Goal: Find specific fact: Find contact information

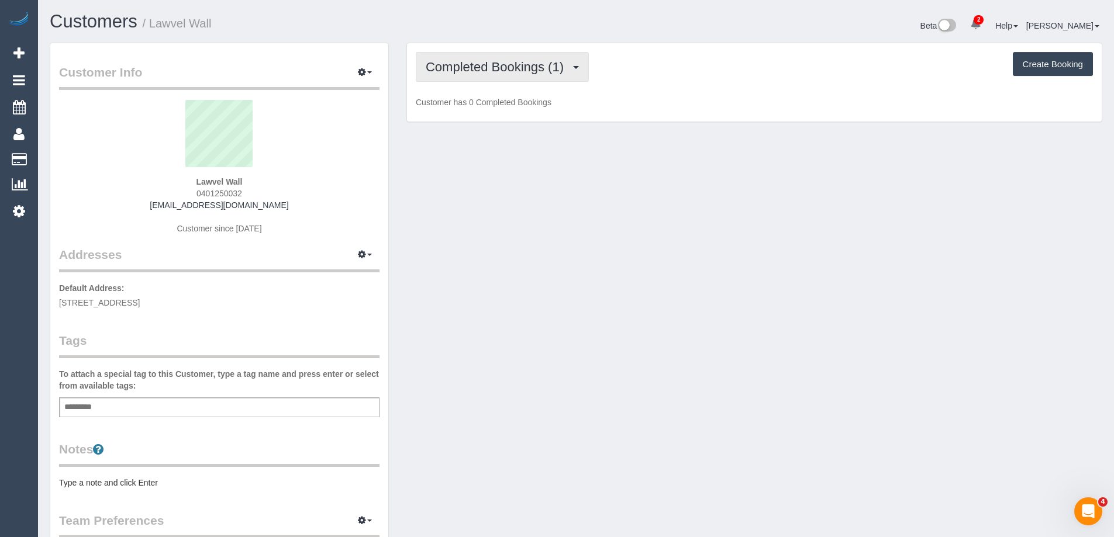
click at [554, 75] on button "Completed Bookings (1)" at bounding box center [502, 67] width 173 height 30
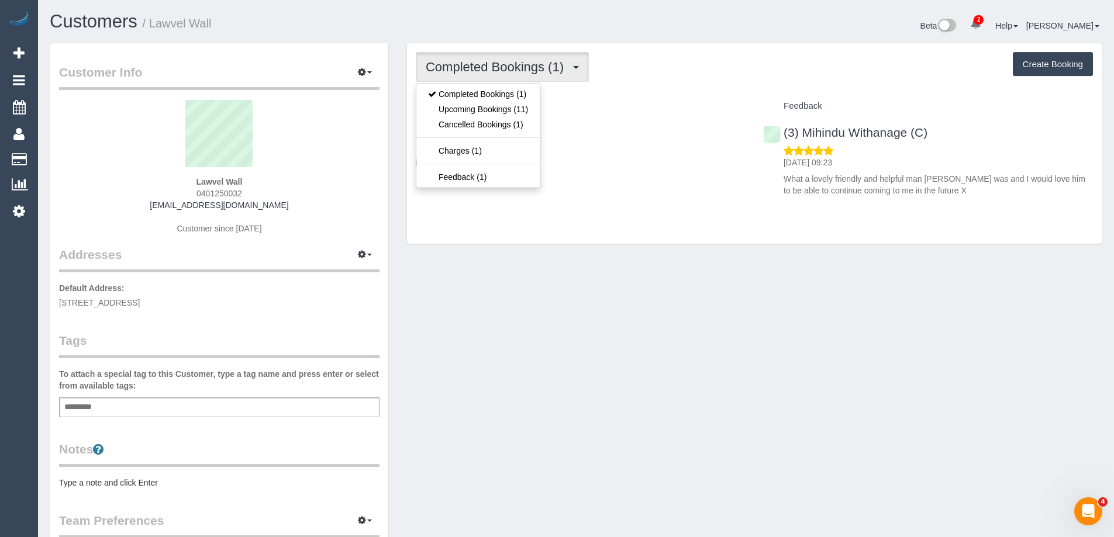
drag, startPoint x: 605, startPoint y: 296, endPoint x: 573, endPoint y: 250, distance: 56.8
click at [605, 296] on div "Customer Info Edit Contact Info Send Message Email Preferences Special Sales Ta…" at bounding box center [576, 432] width 1070 height 778
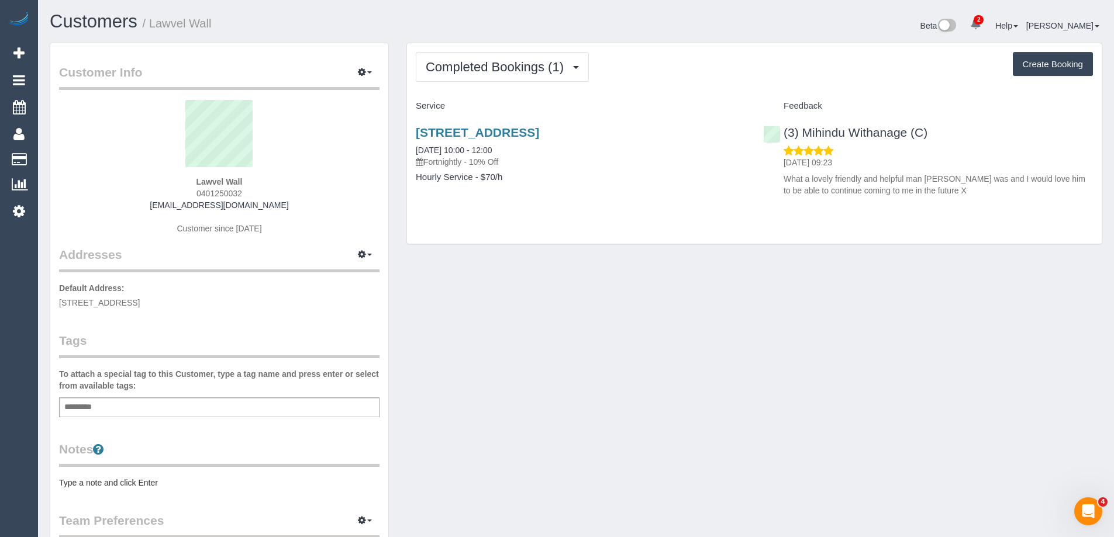
drag, startPoint x: 409, startPoint y: 132, endPoint x: 709, endPoint y: 136, distance: 299.9
click at [709, 136] on div "[STREET_ADDRESS] [DATE] 10:00 - 12:00 Fortnightly - 10% Off Hourly Service - $7…" at bounding box center [580, 161] width 347 height 90
copy link "[STREET_ADDRESS]"
click at [614, 369] on div "Customer Info Edit Contact Info Send Message Email Preferences Special Sales Ta…" at bounding box center [576, 432] width 1070 height 778
drag, startPoint x: 257, startPoint y: 191, endPoint x: 182, endPoint y: 196, distance: 74.4
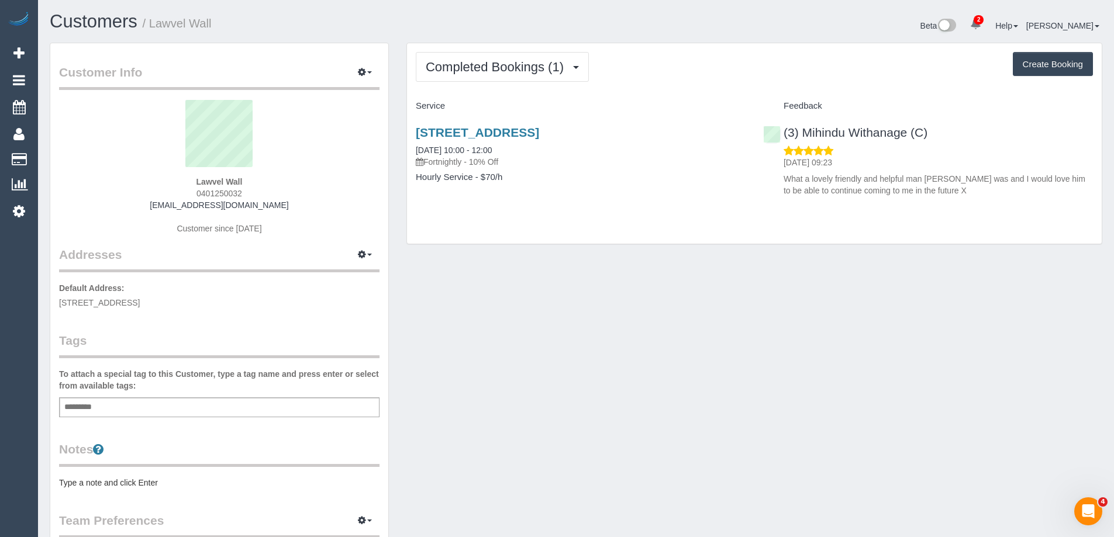
click at [182, 196] on div "Lawvel Wall 0401250032 [EMAIL_ADDRESS][DOMAIN_NAME] Customer since [DATE]" at bounding box center [219, 173] width 320 height 146
copy span "0401250032"
drag, startPoint x: 172, startPoint y: 207, endPoint x: 340, endPoint y: 222, distance: 168.4
click at [273, 209] on div "Lawvel Wall 0401250032 [EMAIL_ADDRESS][DOMAIN_NAME] Customer since [DATE]" at bounding box center [219, 173] width 320 height 146
copy link "[EMAIL_ADDRESS][DOMAIN_NAME]"
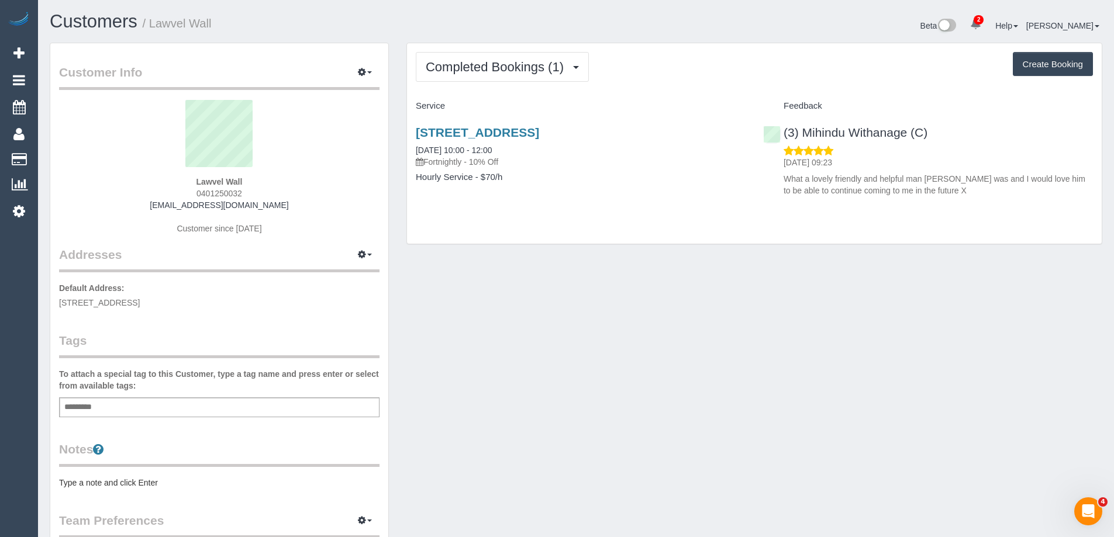
click at [185, 188] on div "Lawvel Wall 0401250032 [EMAIL_ADDRESS][DOMAIN_NAME] Customer since [DATE]" at bounding box center [219, 173] width 320 height 146
drag, startPoint x: 186, startPoint y: 180, endPoint x: 285, endPoint y: 192, distance: 99.0
click at [285, 192] on div "Lawvel Wall 0401250032 [EMAIL_ADDRESS][DOMAIN_NAME] Customer since [DATE]" at bounding box center [219, 173] width 320 height 146
copy div "Lawvel Wall 0401250032"
drag, startPoint x: 411, startPoint y: 130, endPoint x: 703, endPoint y: 133, distance: 292.3
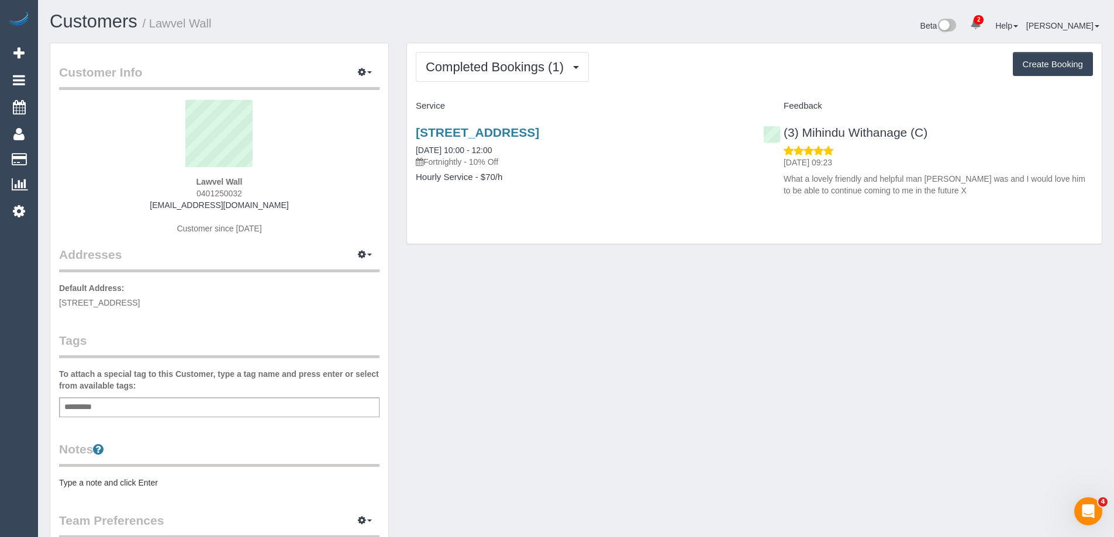
click at [703, 133] on div "[STREET_ADDRESS] [DATE] 10:00 - 12:00 Fortnightly - 10% Off Hourly Service - $7…" at bounding box center [580, 161] width 347 height 90
copy link "[STREET_ADDRESS]"
drag, startPoint x: 172, startPoint y: 204, endPoint x: 271, endPoint y: 203, distance: 98.8
click at [271, 203] on div "Lawvel Wall 0401250032 [EMAIL_ADDRESS][DOMAIN_NAME] Customer since [DATE]" at bounding box center [219, 173] width 320 height 146
copy link "[EMAIL_ADDRESS][DOMAIN_NAME]"
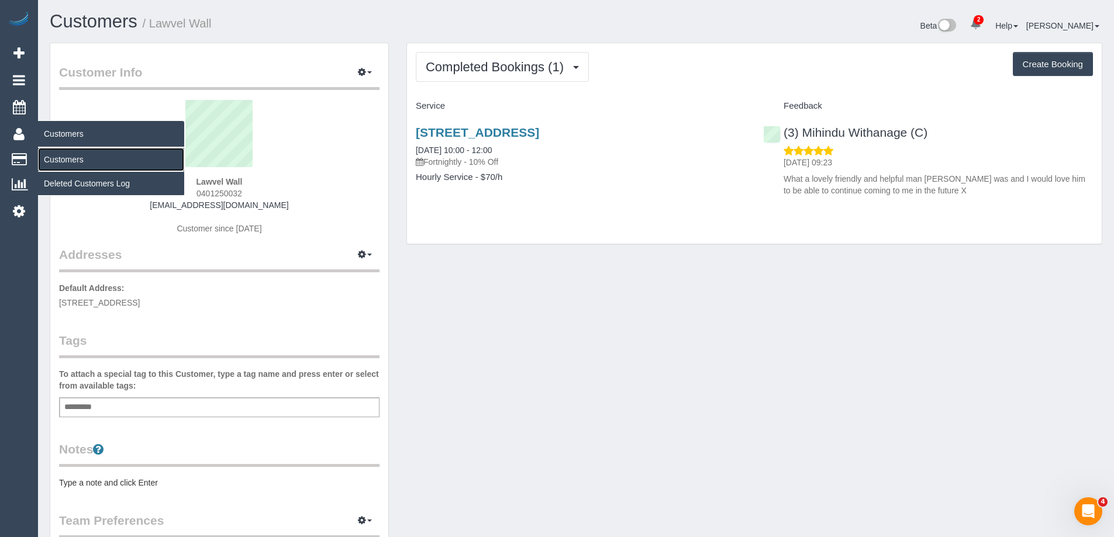
click at [84, 160] on link "Customers" at bounding box center [111, 159] width 146 height 23
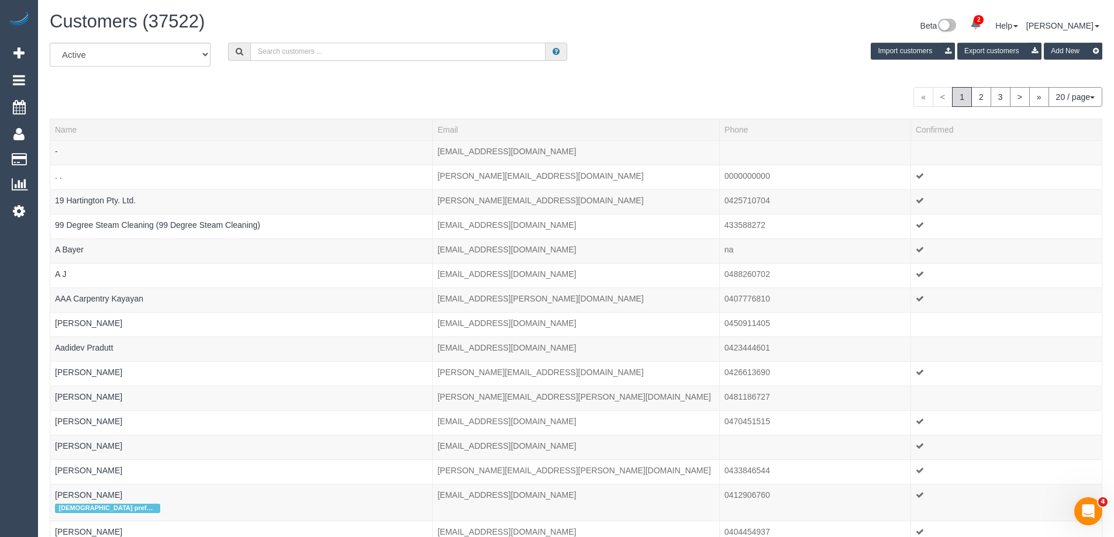
click at [309, 55] on input "text" at bounding box center [397, 52] width 295 height 18
type input "[PERSON_NAME][EMAIL_ADDRESS][PERSON_NAME][DOMAIN_NAME]"
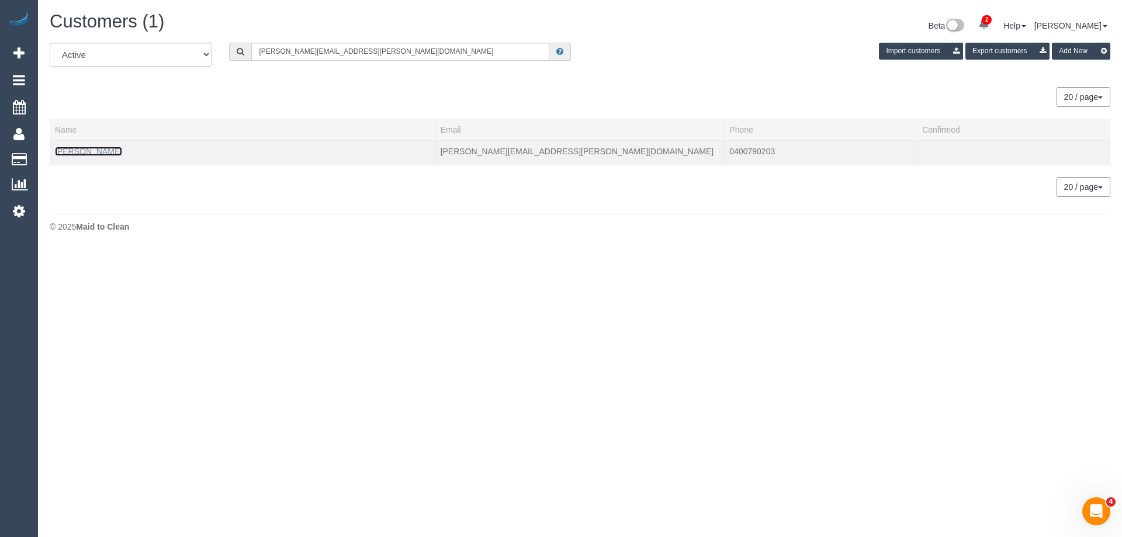
click at [101, 148] on link "[PERSON_NAME]" at bounding box center [88, 151] width 67 height 9
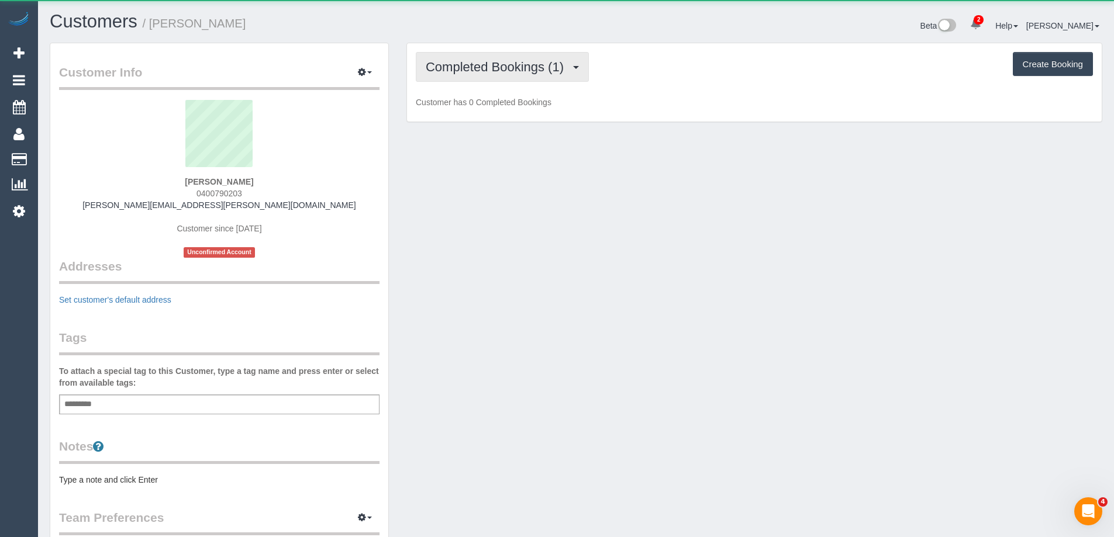
click at [458, 69] on span "Completed Bookings (1)" at bounding box center [498, 67] width 144 height 15
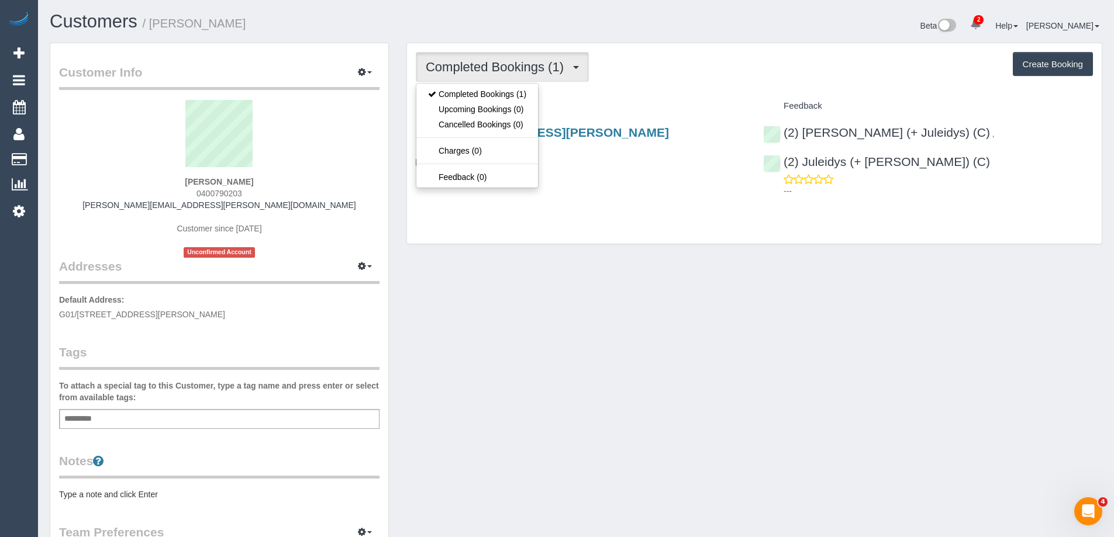
click at [659, 244] on div "Completed Bookings (1) Completed Bookings (1) Upcoming Bookings (0) Cancelled B…" at bounding box center [754, 144] width 696 height 202
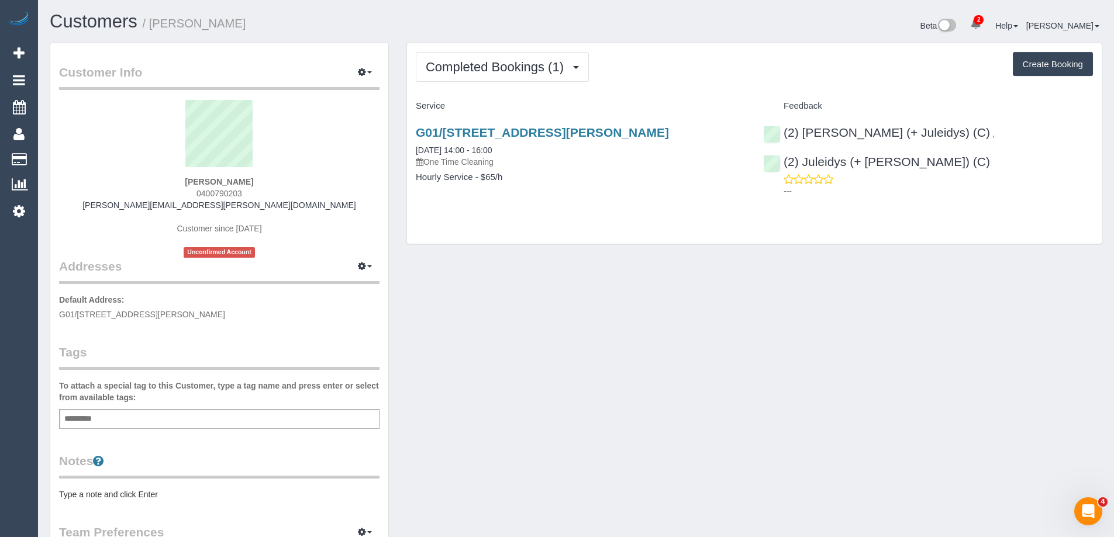
click at [683, 368] on div "Customer Info Edit Contact Info Send Message Email Preferences Special Sales Ta…" at bounding box center [576, 433] width 1070 height 780
click at [671, 352] on div "Customer Info Edit Contact Info Send Message Email Preferences Special Sales Ta…" at bounding box center [576, 433] width 1070 height 780
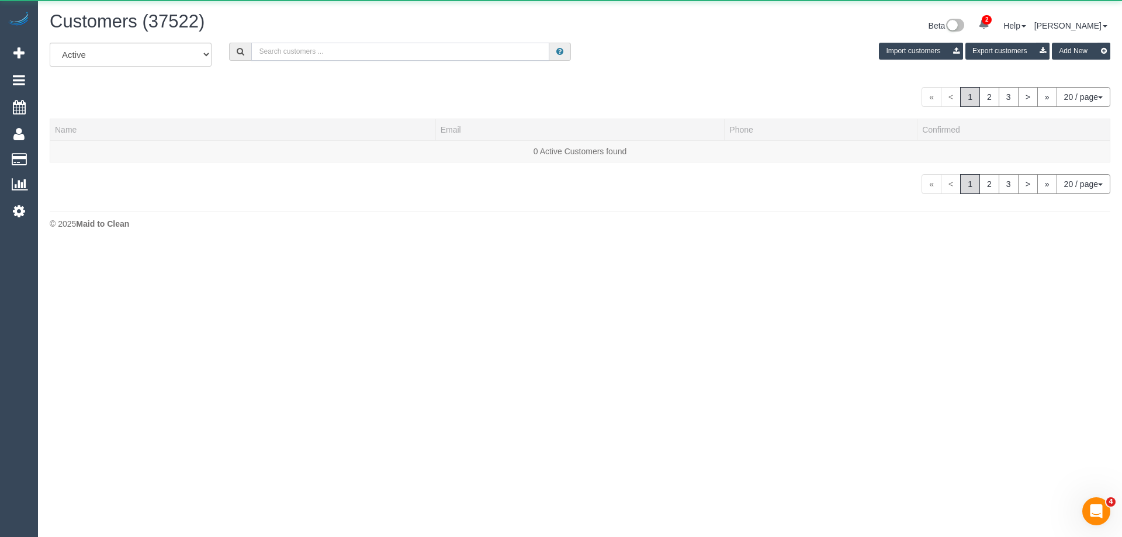
click at [345, 57] on input "text" at bounding box center [400, 52] width 298 height 18
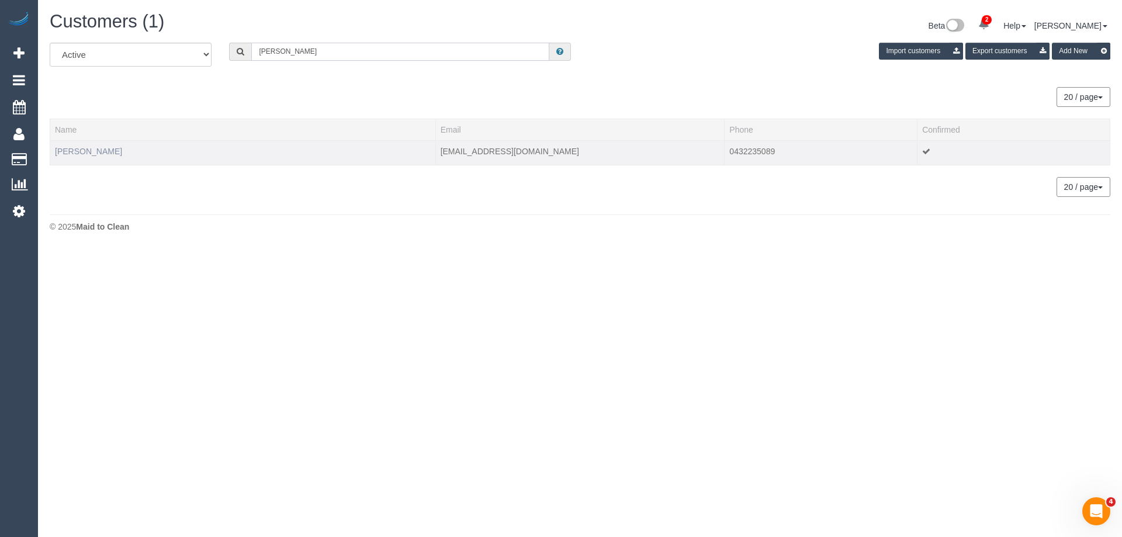
type input "[PERSON_NAME]"
click at [82, 149] on link "[PERSON_NAME]" at bounding box center [88, 151] width 67 height 9
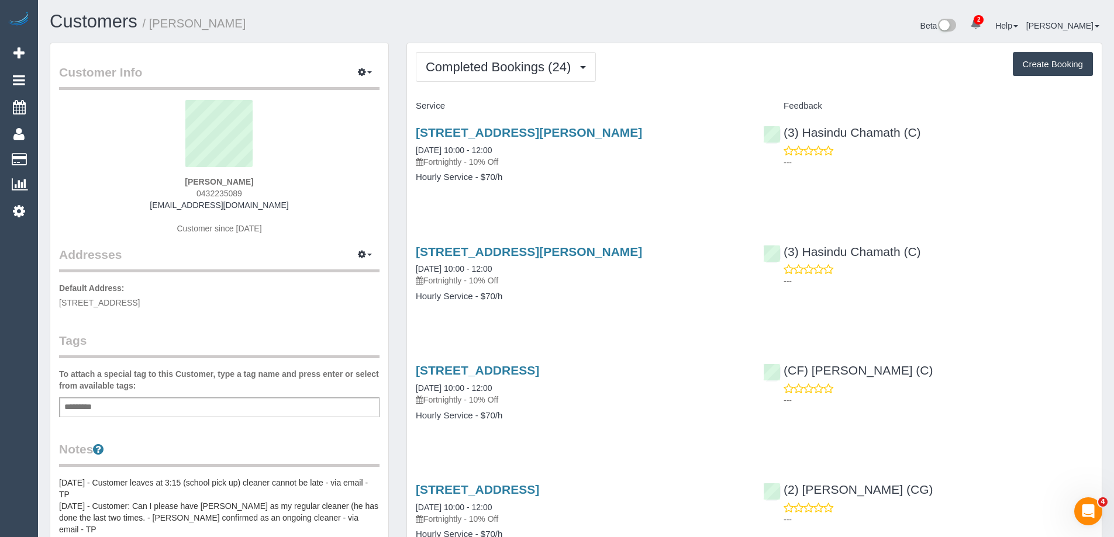
drag, startPoint x: 52, startPoint y: 302, endPoint x: 278, endPoint y: 303, distance: 225.7
click at [278, 303] on div "Customer Info Edit Contact Info Send Message Email Preferences Special Sales Ta…" at bounding box center [219, 486] width 338 height 887
copy span "[STREET_ADDRESS]"
